Goal: Information Seeking & Learning: Learn about a topic

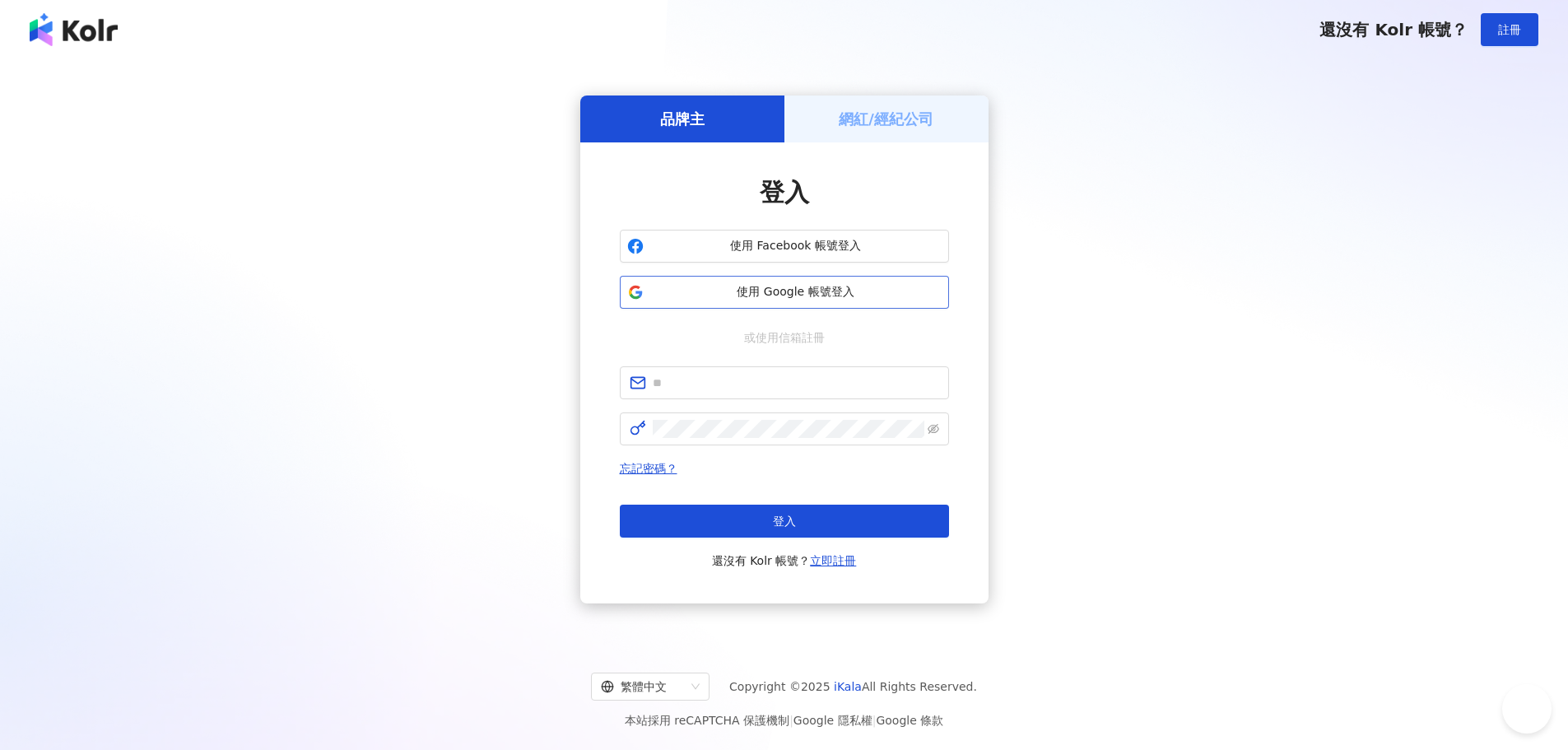
click at [884, 294] on span "使用 Google 帳號登入" at bounding box center [796, 293] width 291 height 17
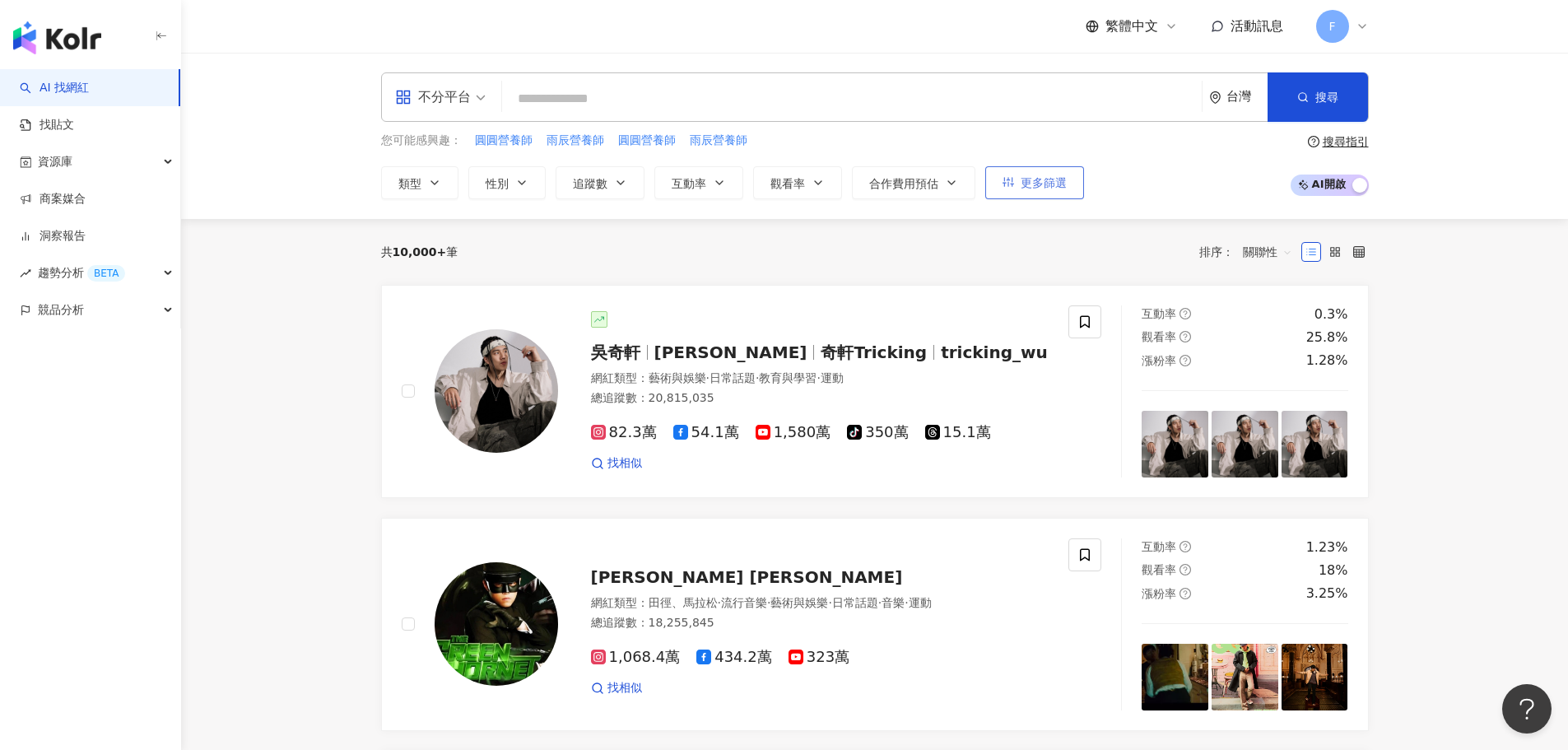
click at [1052, 196] on button "更多篩選" at bounding box center [1034, 183] width 98 height 33
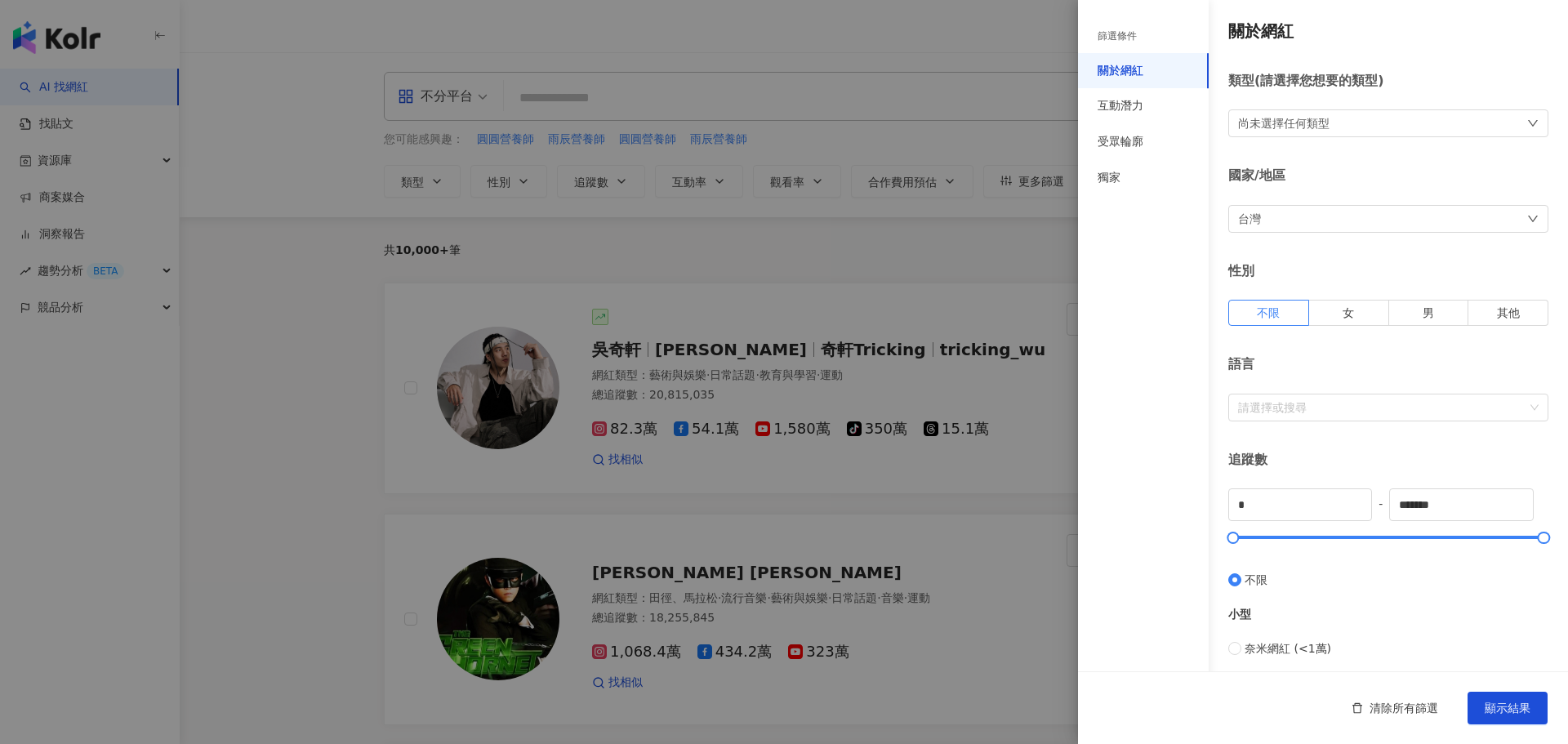
click at [1006, 246] on div at bounding box center [784, 372] width 1568 height 744
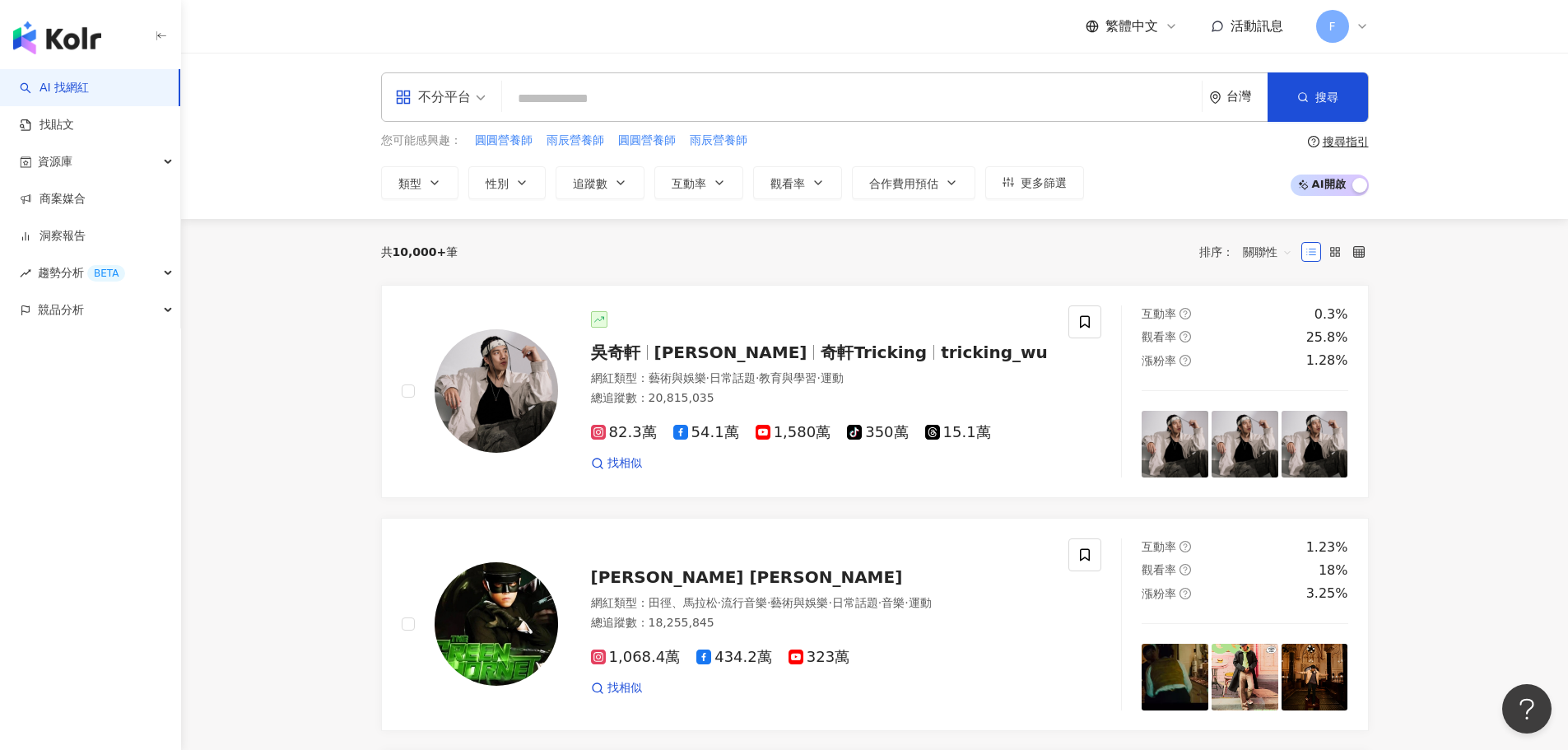
click at [604, 103] on input "search" at bounding box center [852, 98] width 686 height 31
click at [607, 180] on button "追蹤數" at bounding box center [600, 183] width 89 height 33
click at [435, 178] on icon "button" at bounding box center [435, 183] width 13 height 13
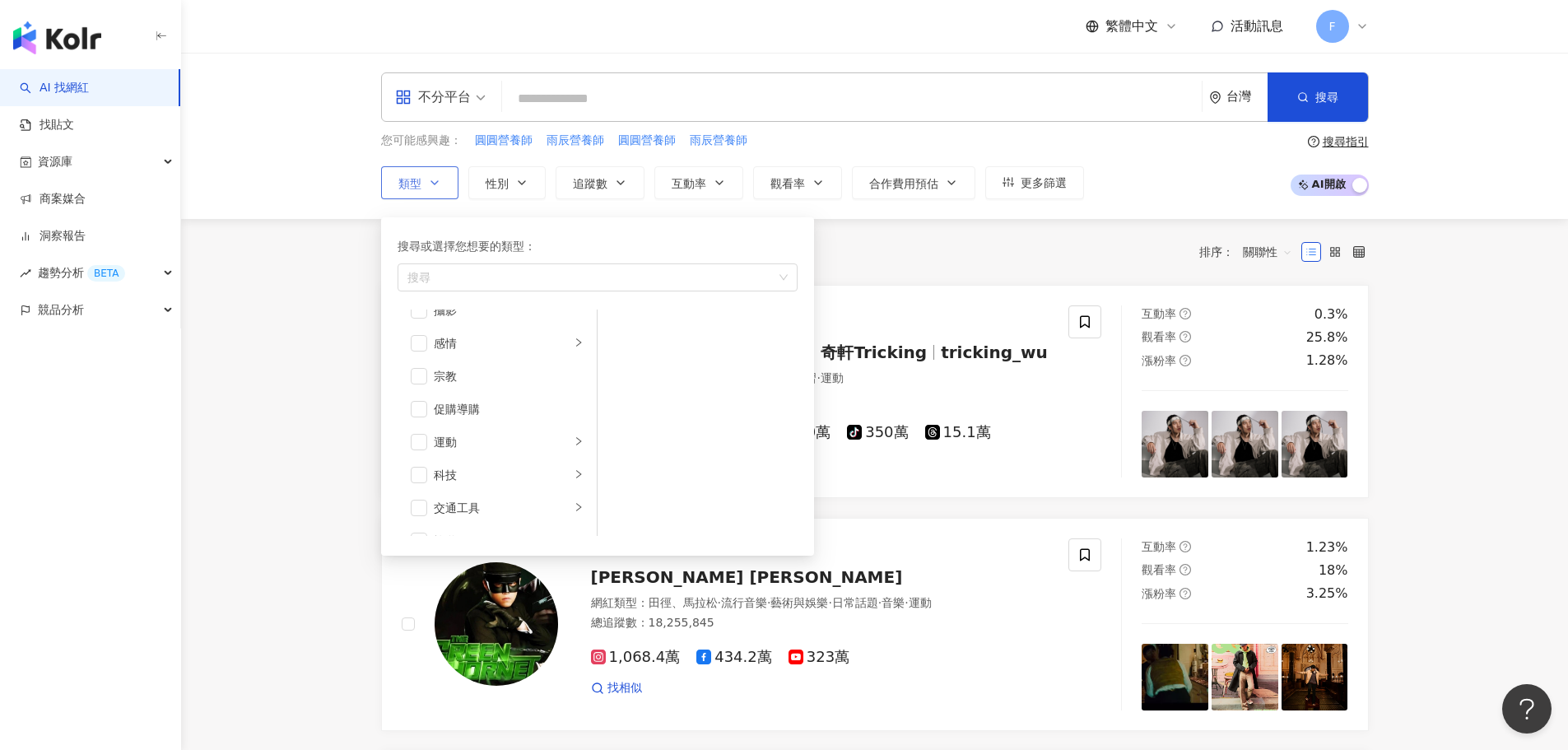
scroll to position [571, 0]
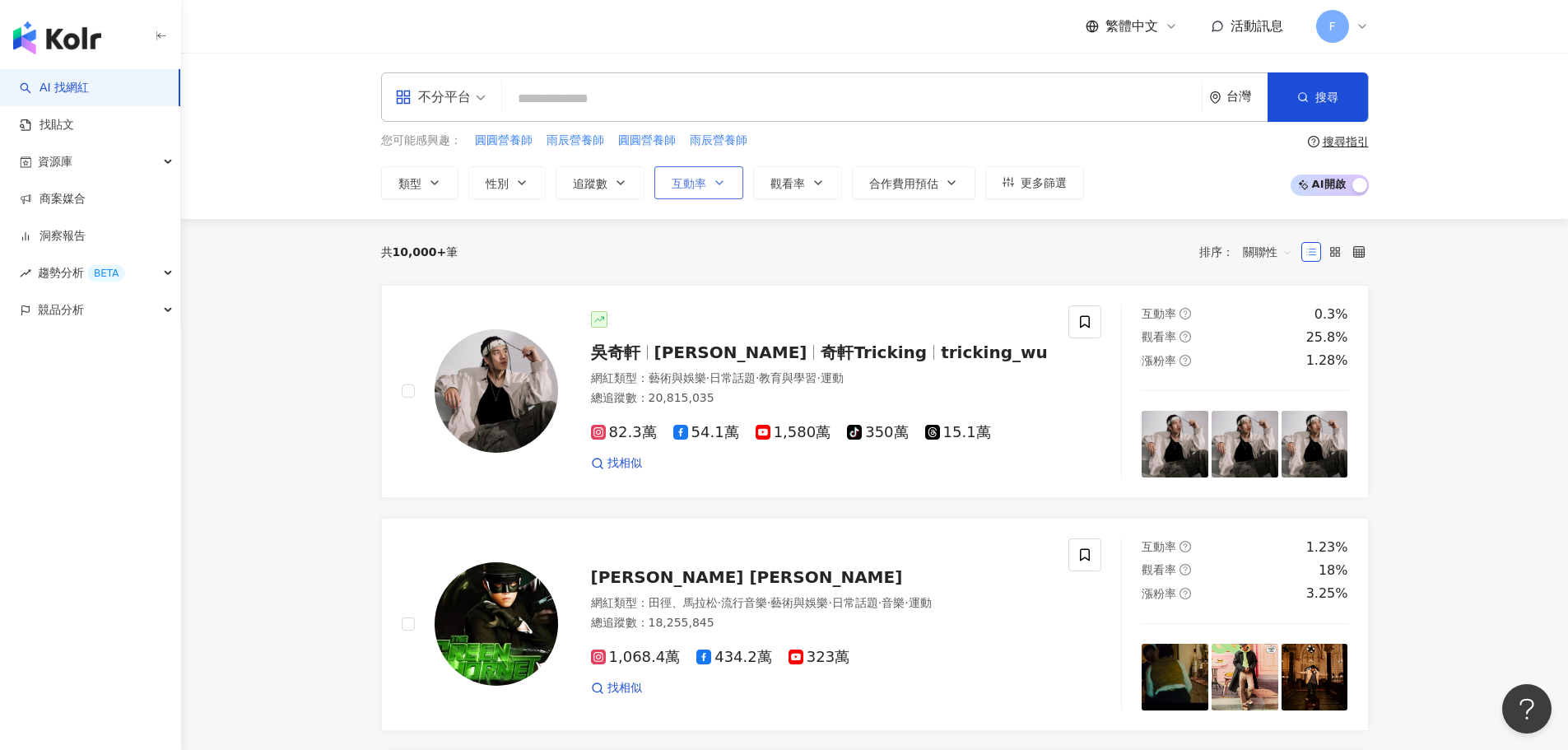
click at [691, 181] on span "互動率" at bounding box center [688, 184] width 34 height 13
click at [804, 191] on button "觀看率" at bounding box center [797, 183] width 89 height 33
click at [1183, 337] on icon "question-circle" at bounding box center [1185, 337] width 12 height 12
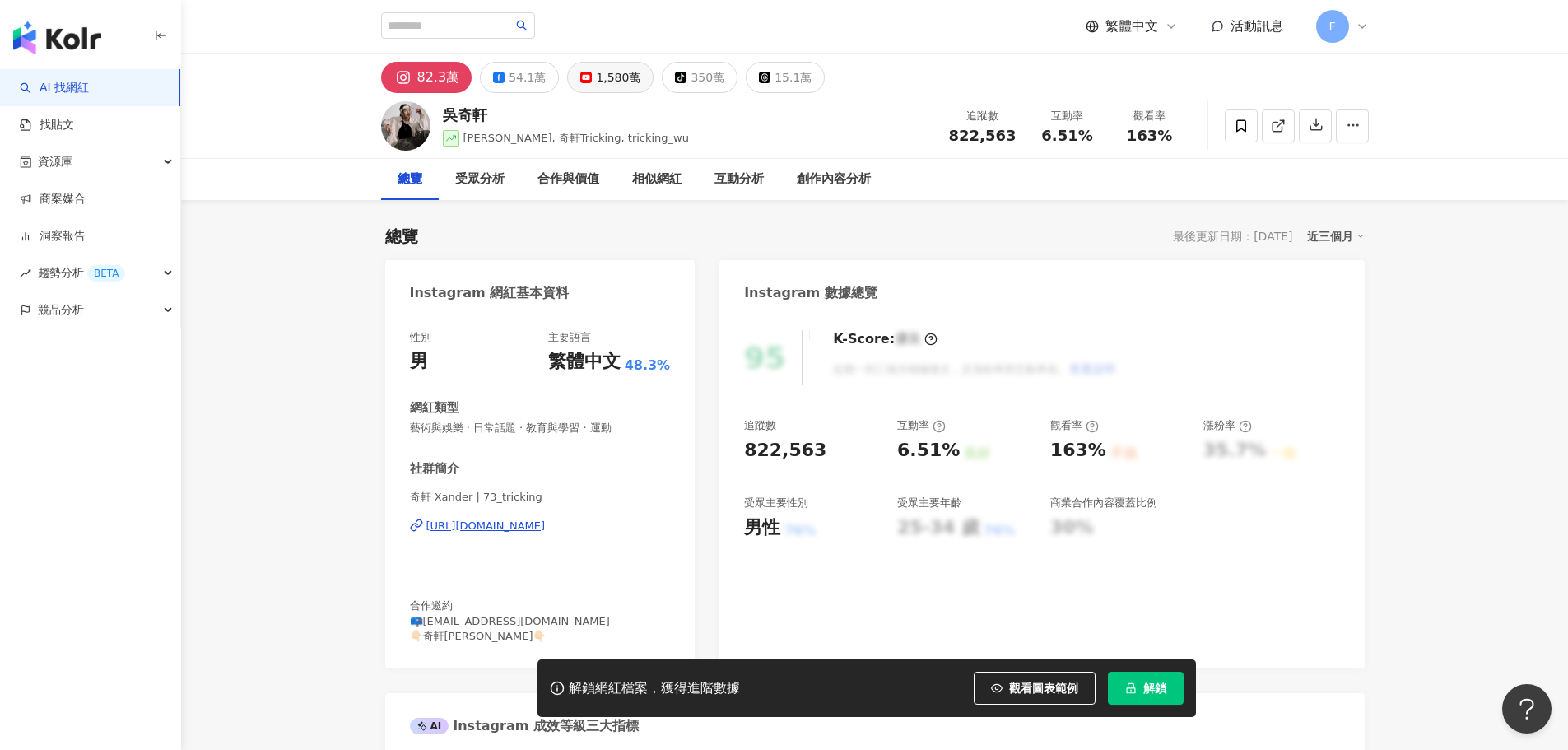
click at [617, 84] on div "1,580萬" at bounding box center [617, 77] width 45 height 23
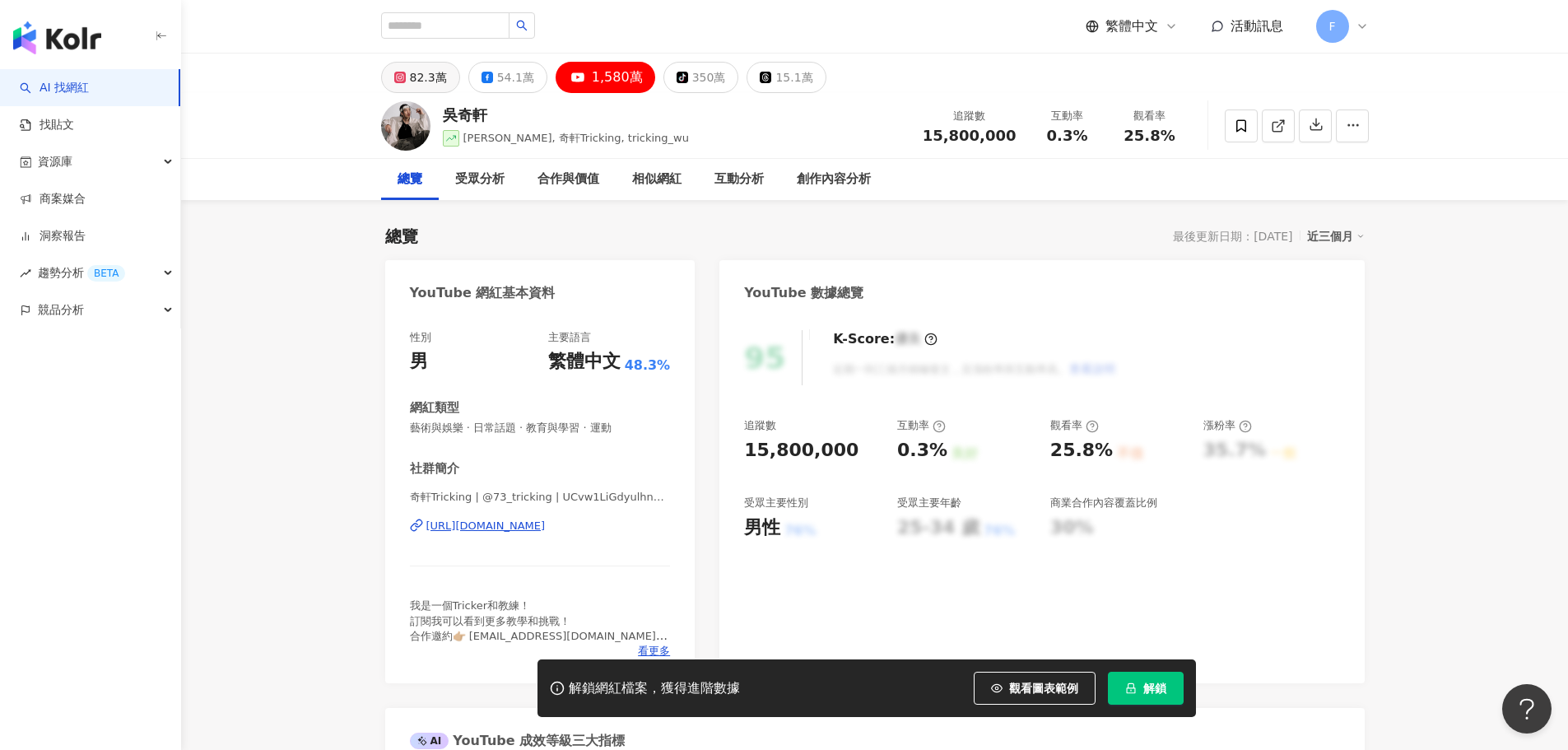
click at [423, 79] on div "82.3萬" at bounding box center [428, 77] width 37 height 23
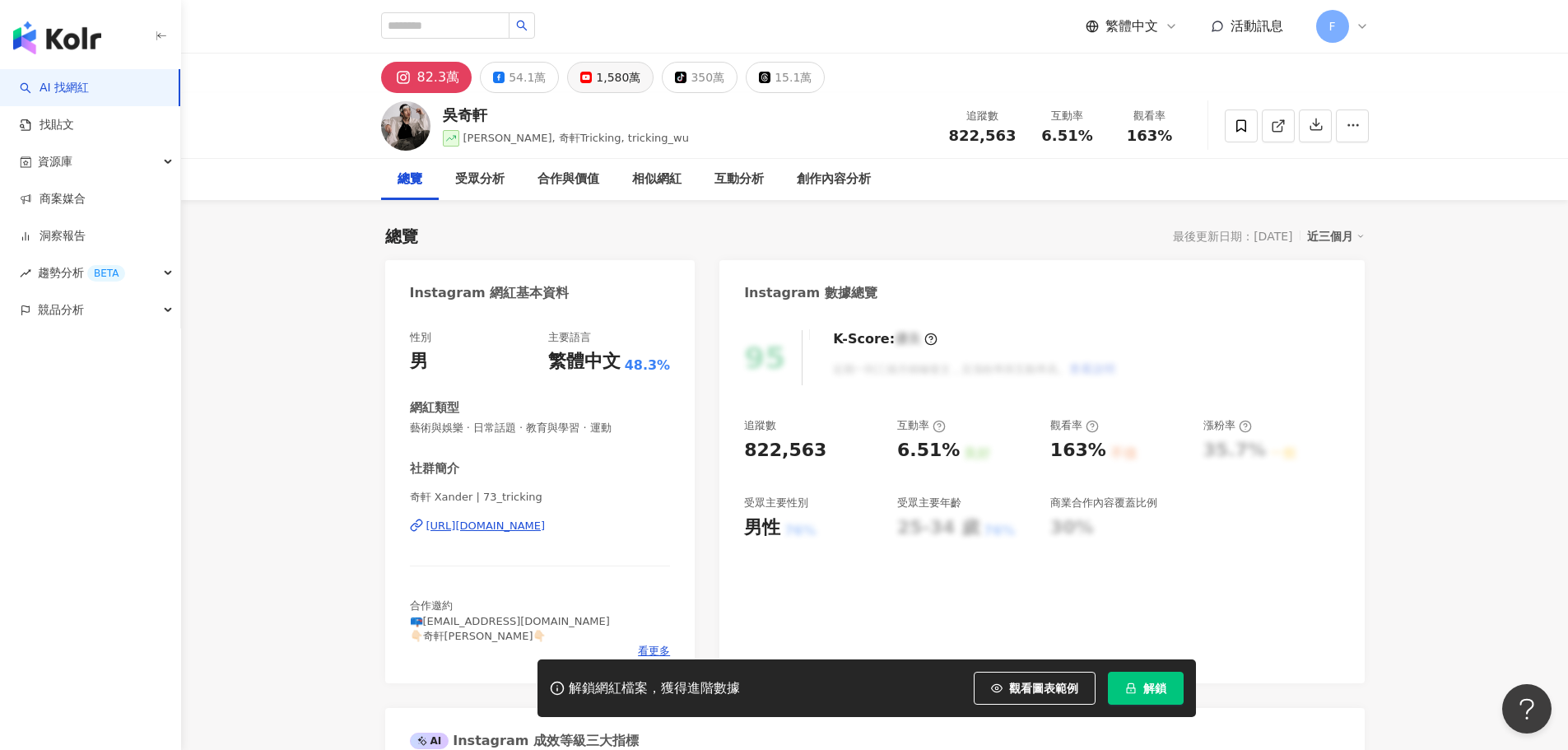
click at [622, 75] on div "1,580萬" at bounding box center [617, 77] width 45 height 23
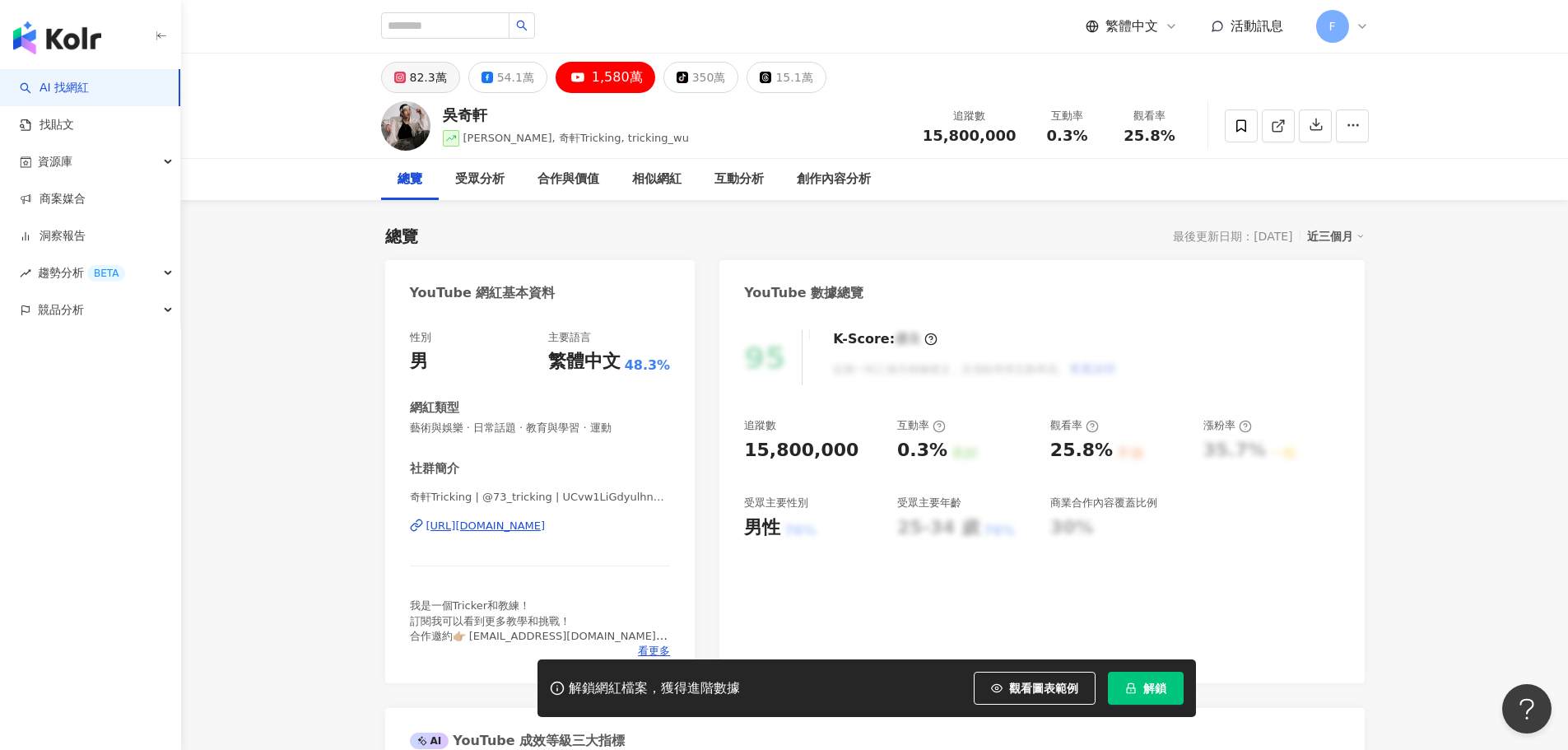
click at [424, 87] on div "82.3萬" at bounding box center [428, 77] width 37 height 23
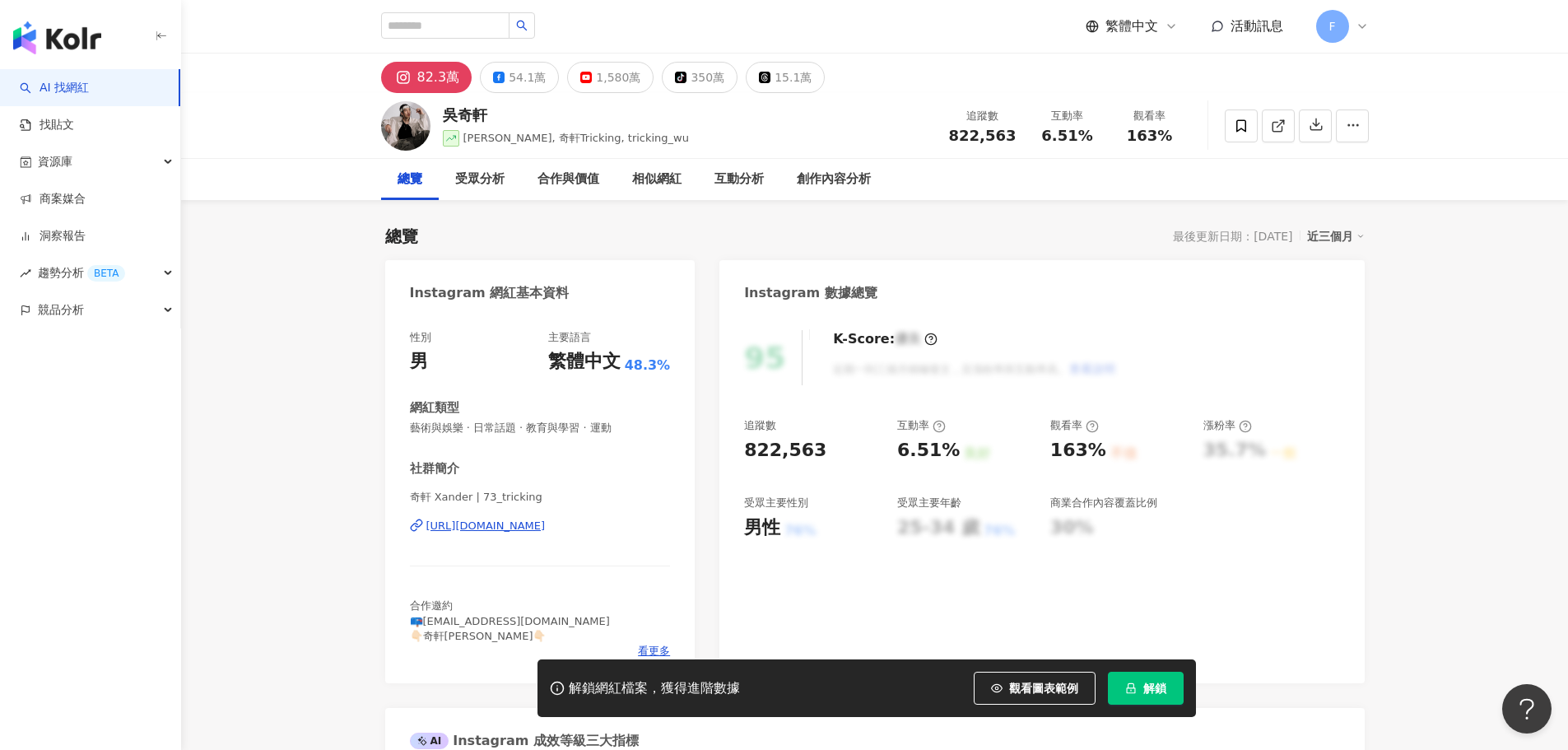
click at [546, 524] on div "[URL][DOMAIN_NAME]" at bounding box center [486, 526] width 119 height 15
